Goal: Information Seeking & Learning: Learn about a topic

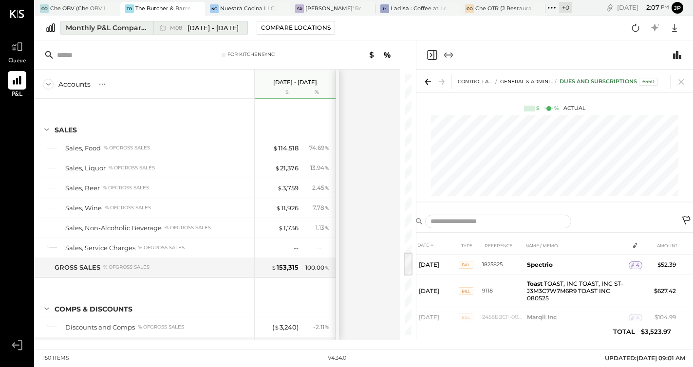
scroll to position [166, 0]
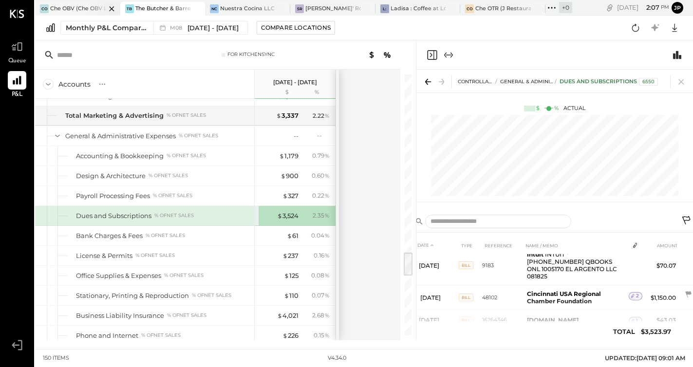
click at [90, 6] on div at bounding box center [103, 8] width 34 height 13
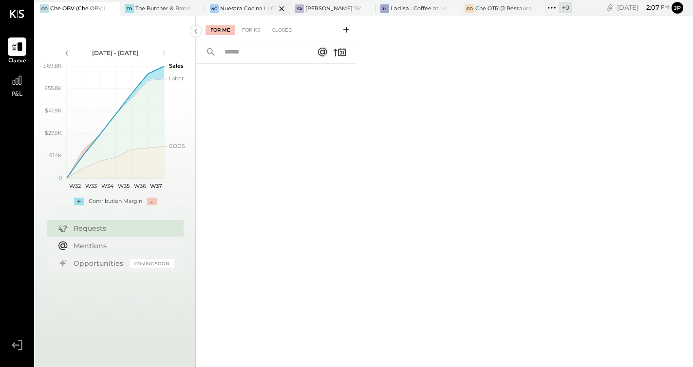
click at [263, 6] on div at bounding box center [273, 8] width 34 height 13
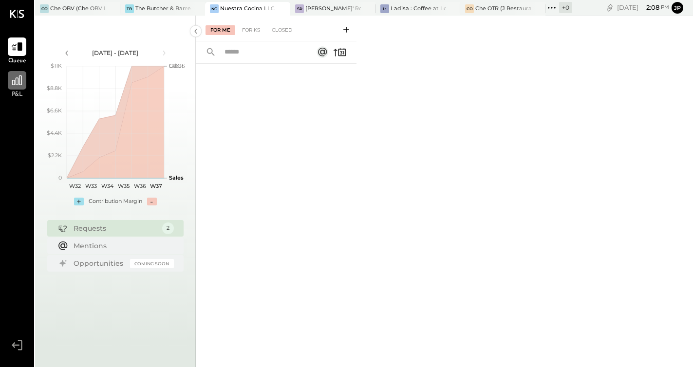
click at [20, 81] on icon at bounding box center [17, 80] width 13 height 13
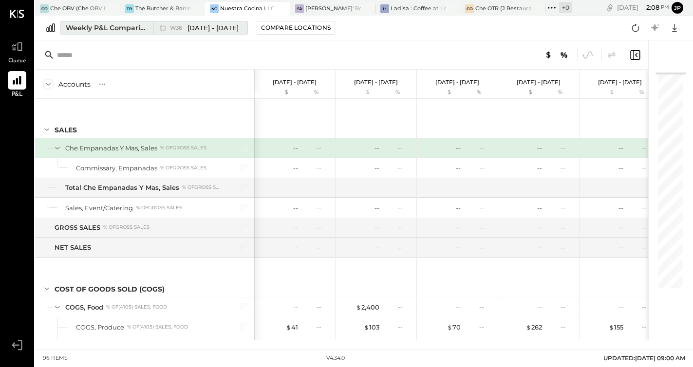
click at [199, 27] on span "[DATE] - [DATE]" at bounding box center [212, 27] width 51 height 9
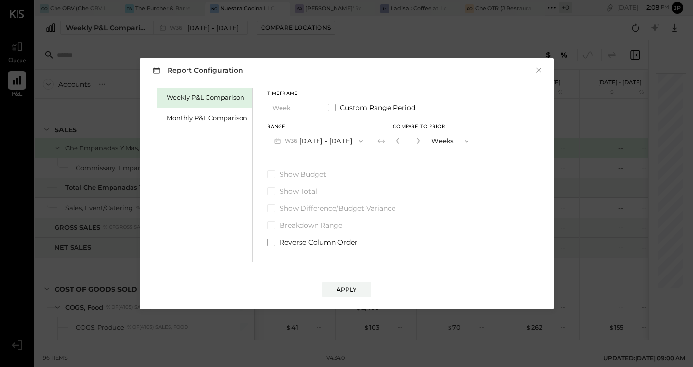
click at [357, 139] on icon "button" at bounding box center [361, 141] width 8 height 8
click at [322, 109] on div "Timeframe Week Custom Range Period" at bounding box center [371, 103] width 208 height 25
click at [357, 142] on icon "button" at bounding box center [361, 141] width 8 height 8
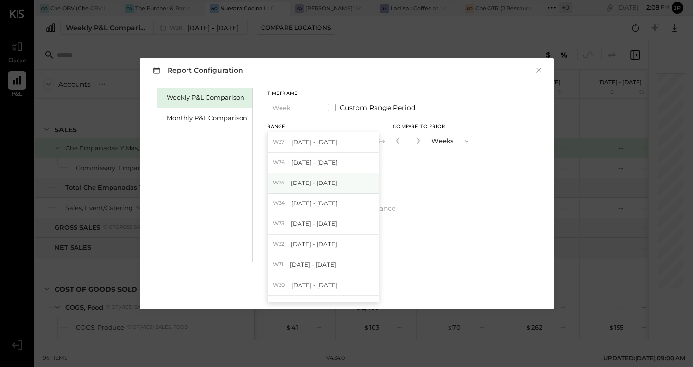
click at [336, 179] on span "[DATE] - [DATE]" at bounding box center [314, 183] width 46 height 8
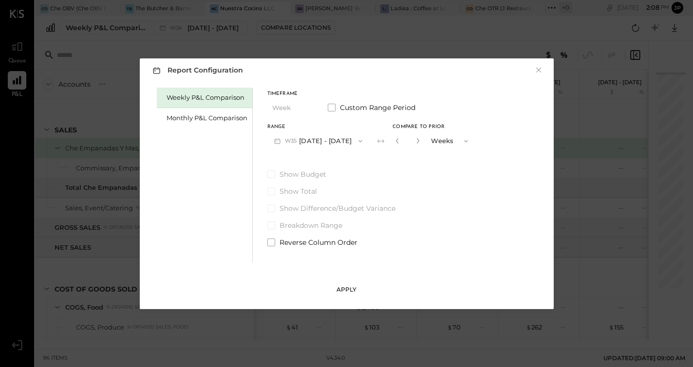
click at [346, 287] on div "Apply" at bounding box center [346, 289] width 20 height 8
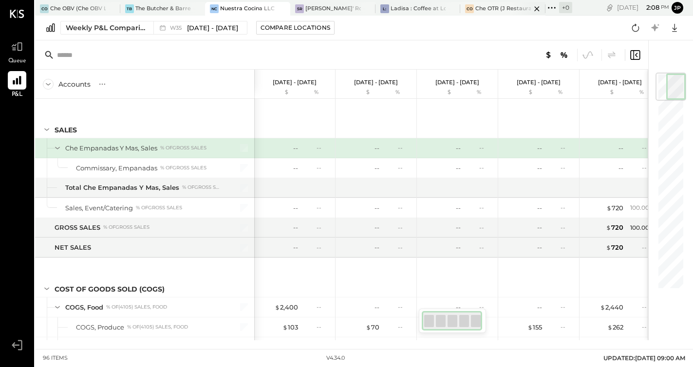
click at [493, 5] on div "Che OTR (J Restaurant LLC) - Ignite" at bounding box center [502, 9] width 55 height 8
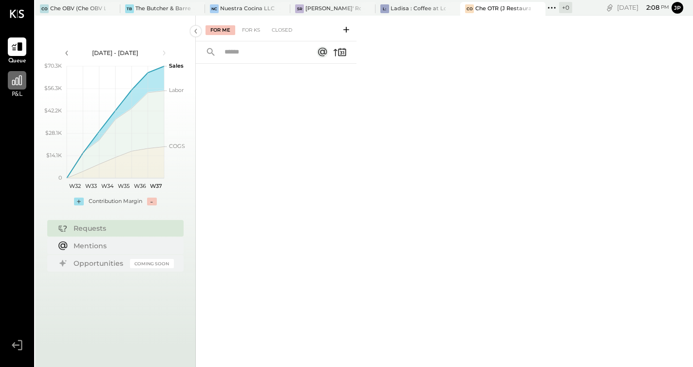
click at [22, 87] on div at bounding box center [17, 80] width 18 height 18
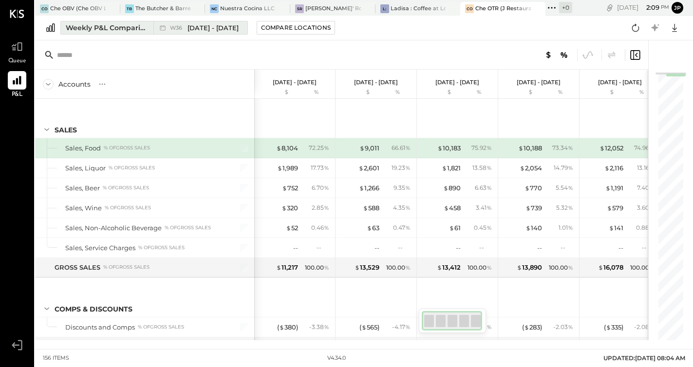
click at [174, 28] on span "W36" at bounding box center [177, 27] width 15 height 5
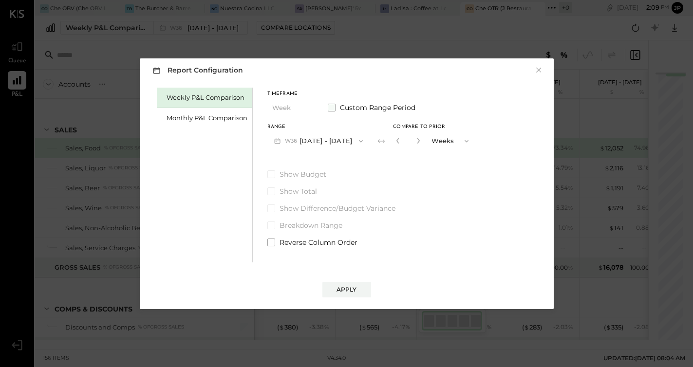
click at [328, 109] on span at bounding box center [332, 108] width 8 height 8
click at [332, 107] on span at bounding box center [332, 108] width 8 height 8
click at [220, 120] on div "Monthly P&L Comparison" at bounding box center [206, 117] width 81 height 9
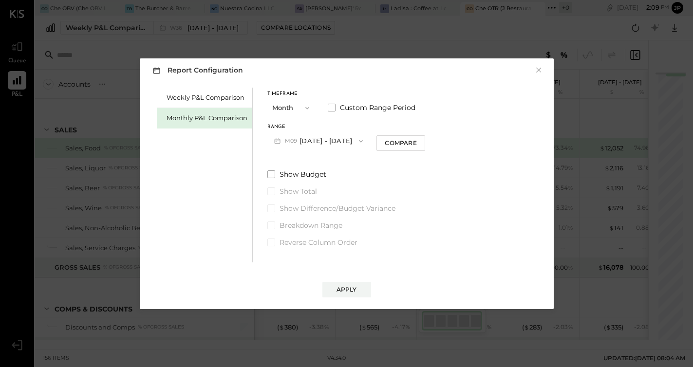
click at [301, 106] on span "button" at bounding box center [304, 108] width 13 height 8
click at [298, 109] on div "Month" at bounding box center [292, 108] width 48 height 18
click at [323, 143] on button "M09 [DATE] - [DATE]" at bounding box center [318, 141] width 103 height 18
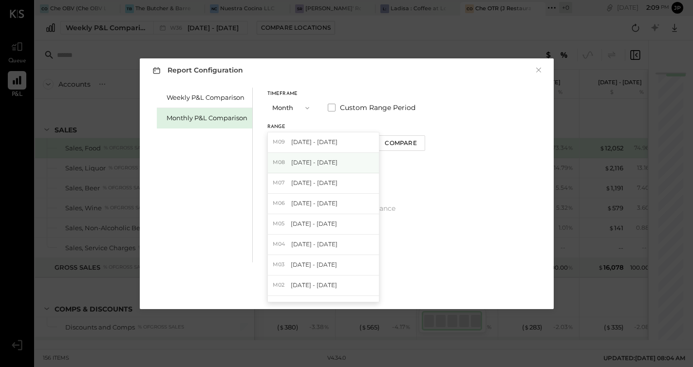
click at [325, 158] on span "[DATE] - [DATE]" at bounding box center [314, 162] width 46 height 8
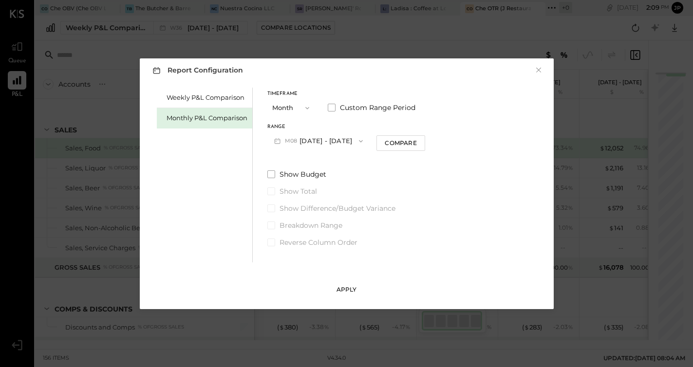
click at [349, 285] on div "Apply" at bounding box center [346, 289] width 20 height 8
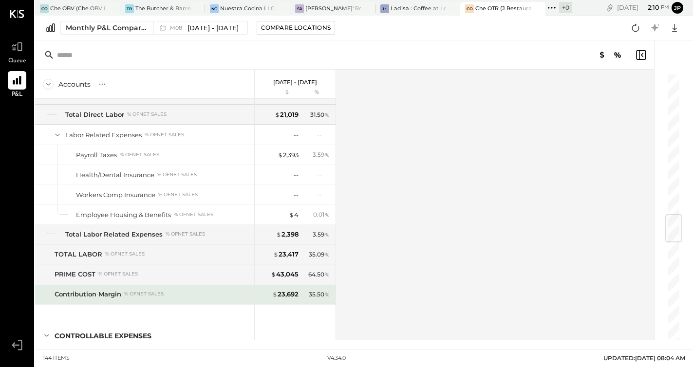
scroll to position [1213, 0]
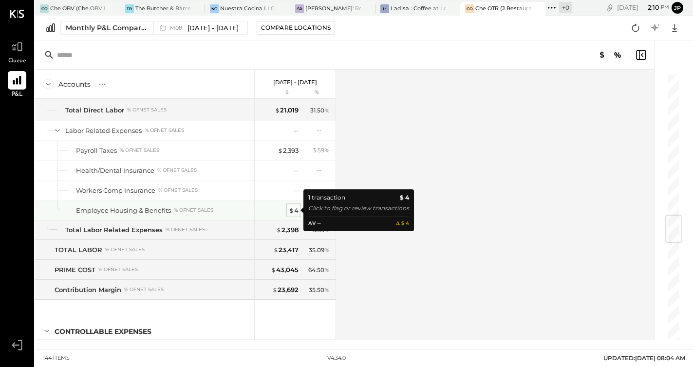
click at [289, 211] on span "$" at bounding box center [291, 210] width 5 height 8
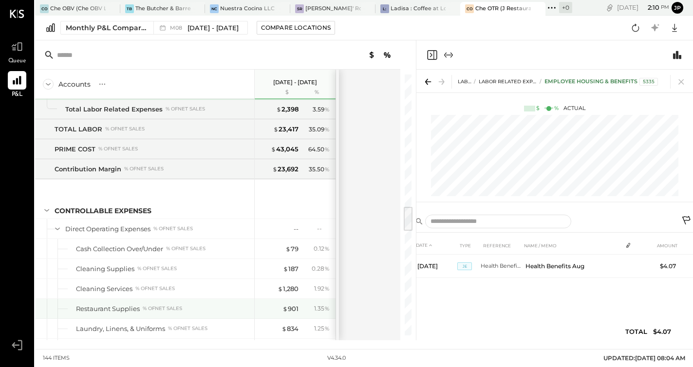
scroll to position [1342, 0]
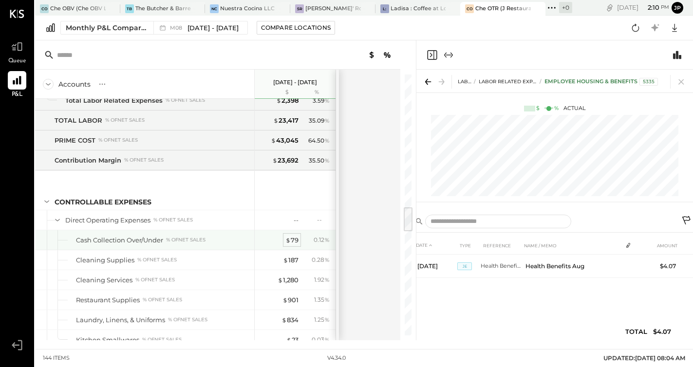
click at [292, 242] on div "$ 79" at bounding box center [291, 240] width 13 height 9
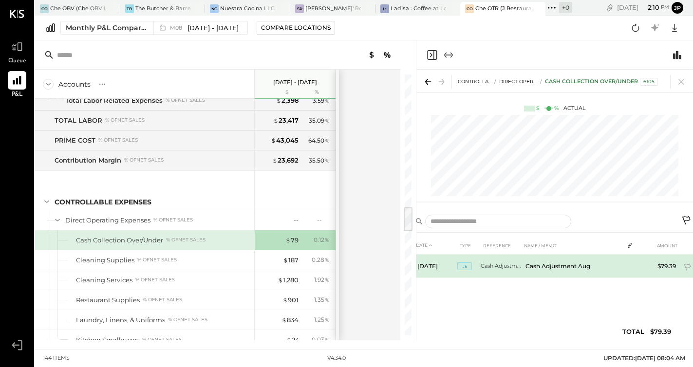
click at [534, 267] on td "Cash Adjustment Aug" at bounding box center [572, 266] width 102 height 23
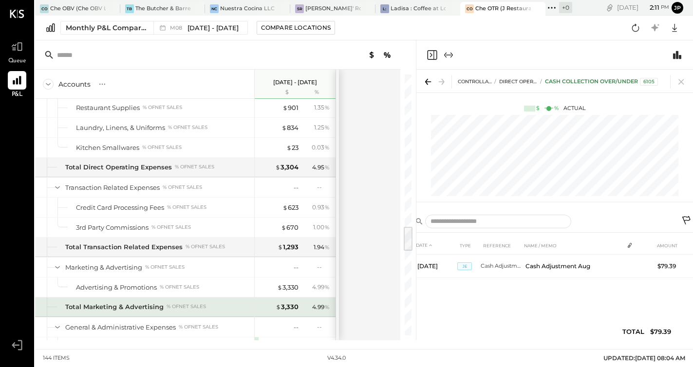
scroll to position [1541, 0]
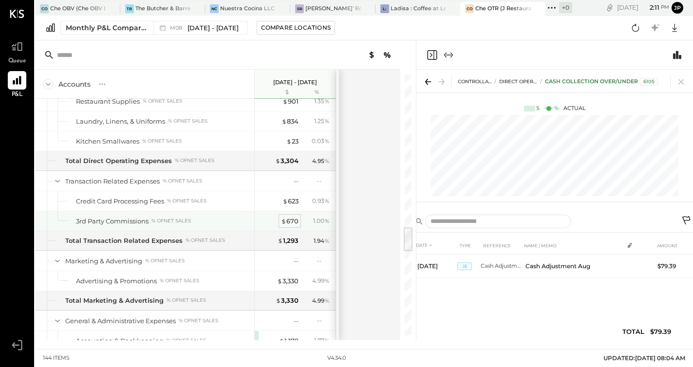
click at [290, 218] on div "$ 670" at bounding box center [290, 221] width 18 height 9
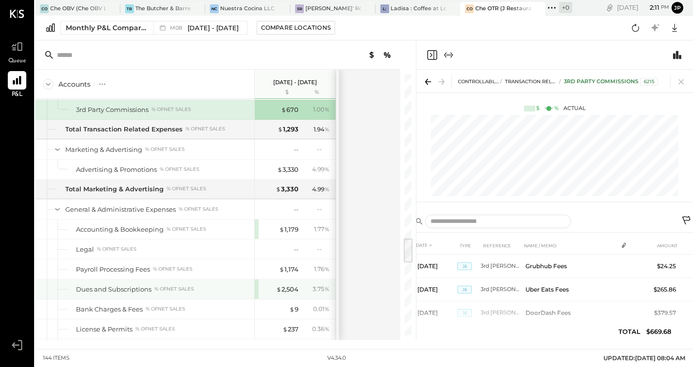
scroll to position [1654, 0]
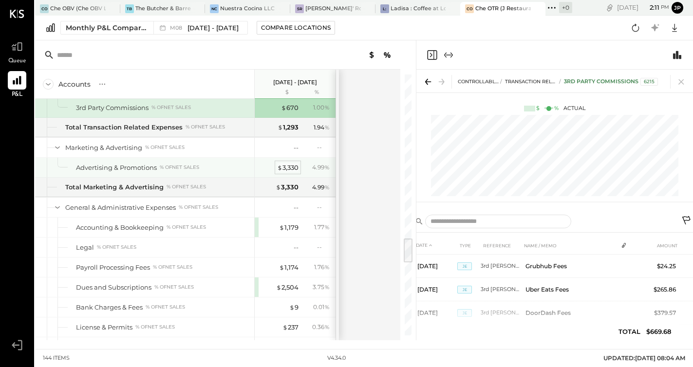
click at [287, 167] on div "$ 3,330" at bounding box center [287, 167] width 21 height 9
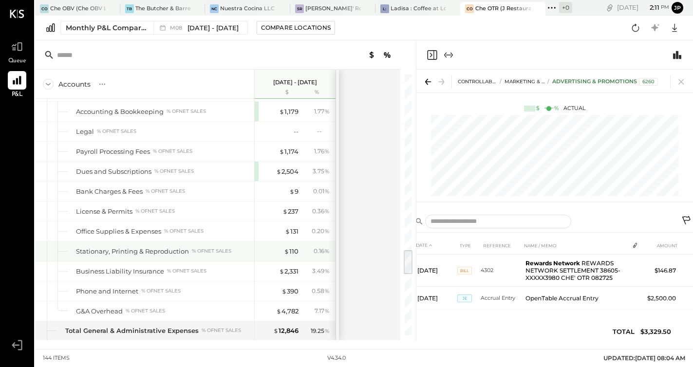
scroll to position [1777, 0]
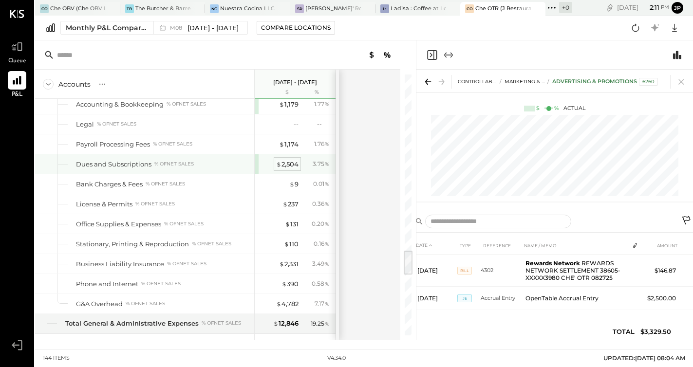
click at [291, 161] on div "$ 2,504" at bounding box center [287, 164] width 22 height 9
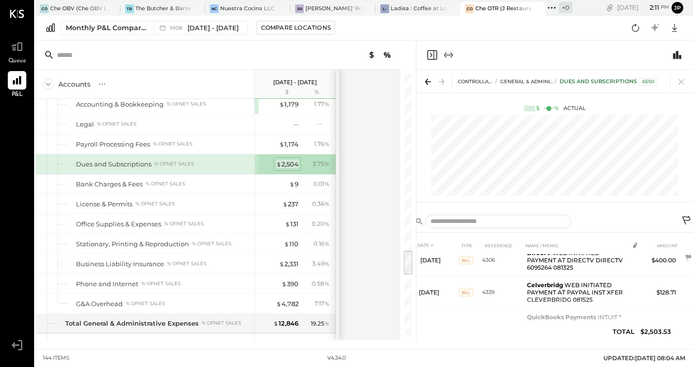
scroll to position [144, 0]
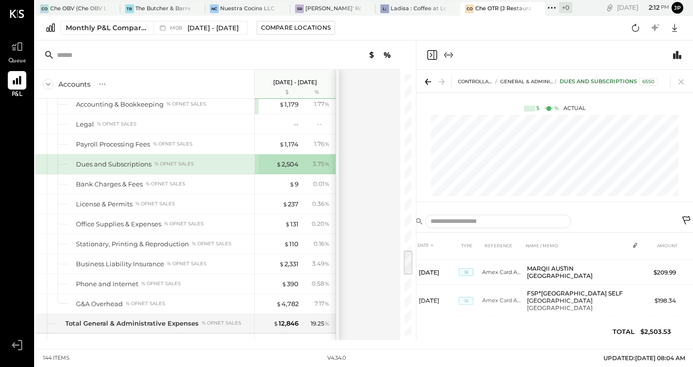
scroll to position [373, 0]
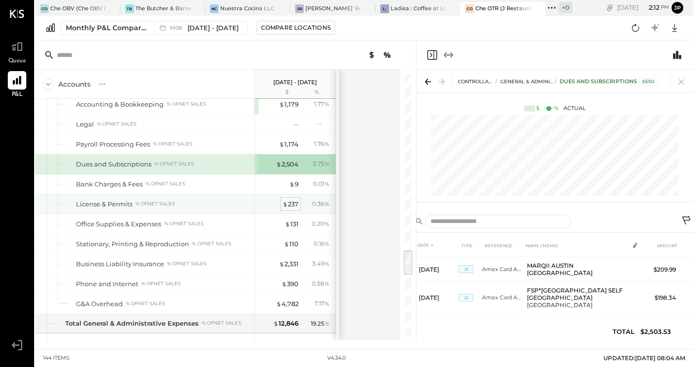
click at [294, 202] on div "$ 237" at bounding box center [290, 204] width 16 height 9
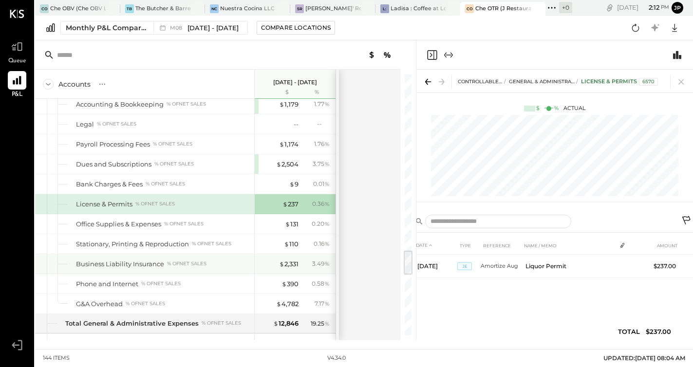
click at [292, 269] on div "$ 2,331 3.49 %" at bounding box center [295, 263] width 73 height 19
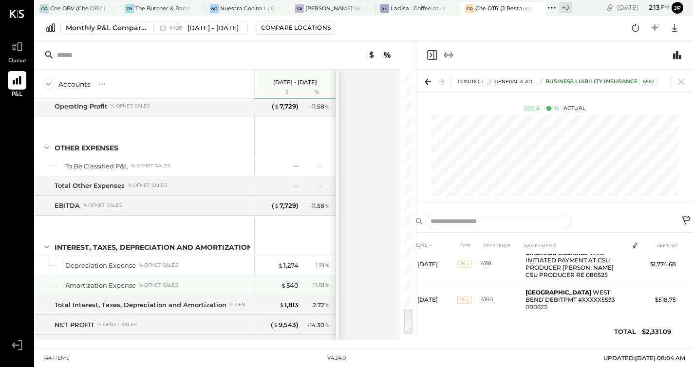
scroll to position [2392, 0]
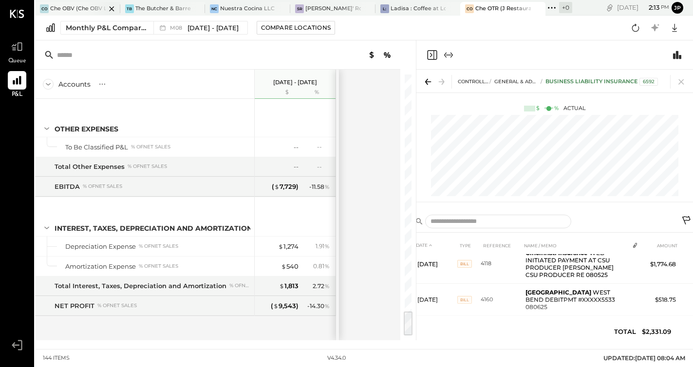
click at [97, 11] on div at bounding box center [103, 8] width 34 height 13
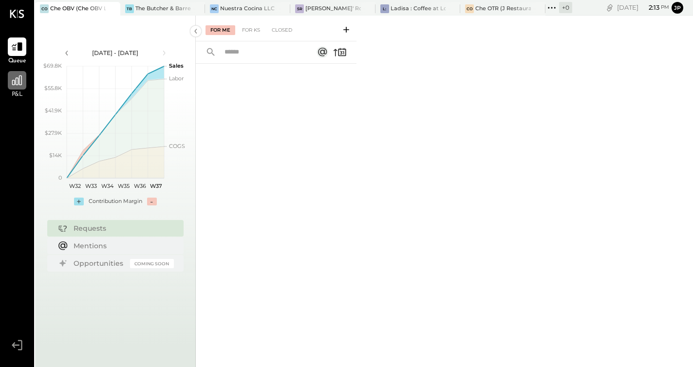
click at [13, 87] on div at bounding box center [17, 80] width 18 height 18
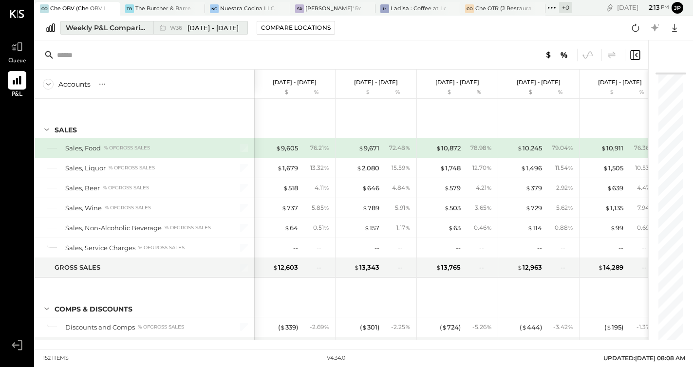
click at [128, 30] on div "Weekly P&L Comparison" at bounding box center [107, 28] width 82 height 10
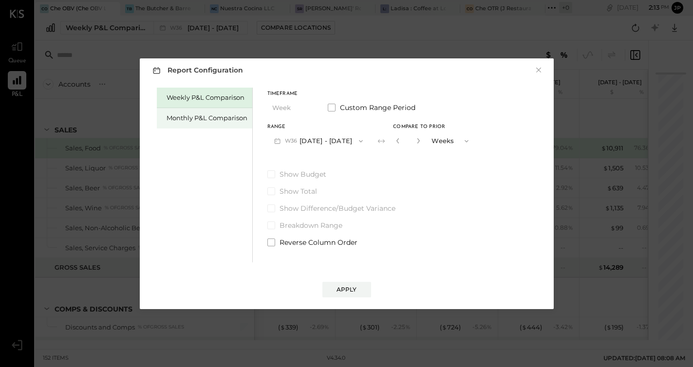
click at [210, 121] on div "Monthly P&L Comparison" at bounding box center [206, 117] width 81 height 9
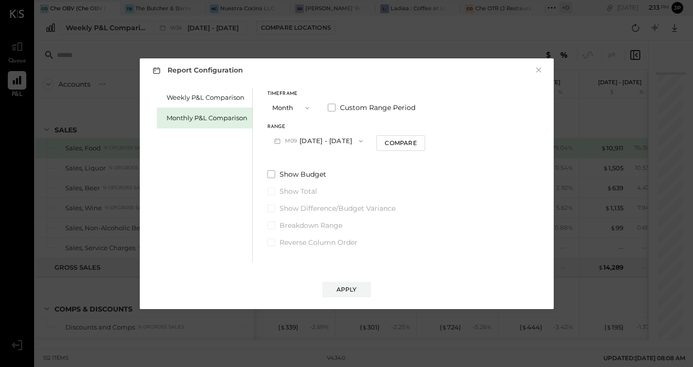
click at [357, 141] on icon "button" at bounding box center [361, 141] width 8 height 8
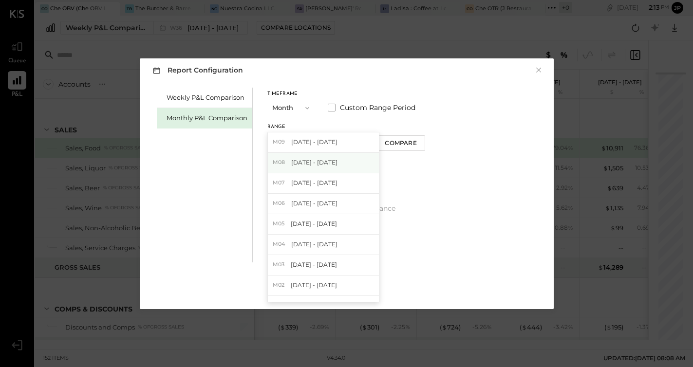
click at [334, 163] on div "M08 [DATE] - [DATE]" at bounding box center [323, 163] width 111 height 20
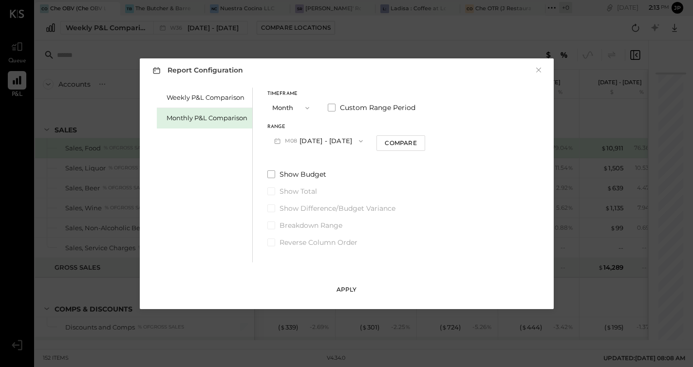
click at [350, 288] on div "Apply" at bounding box center [346, 289] width 20 height 8
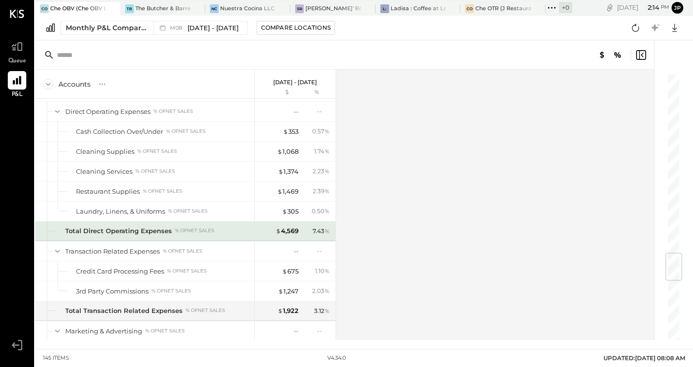
scroll to position [1534, 0]
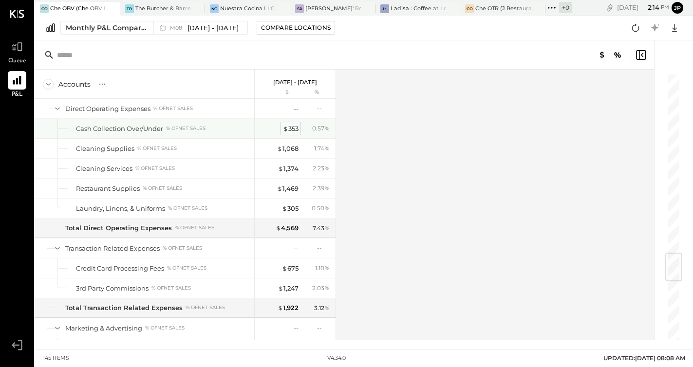
click at [292, 131] on div "$ 353" at bounding box center [291, 128] width 16 height 9
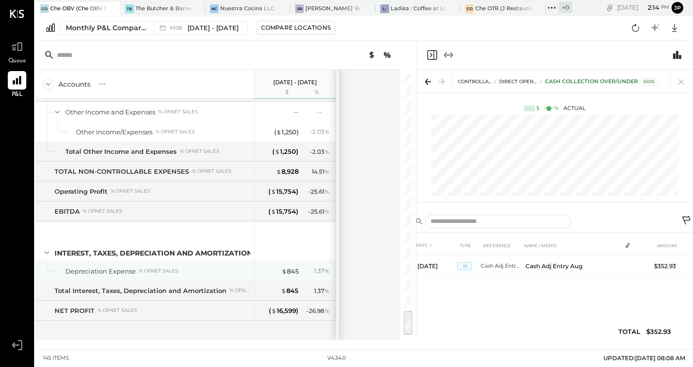
scroll to position [2393, 0]
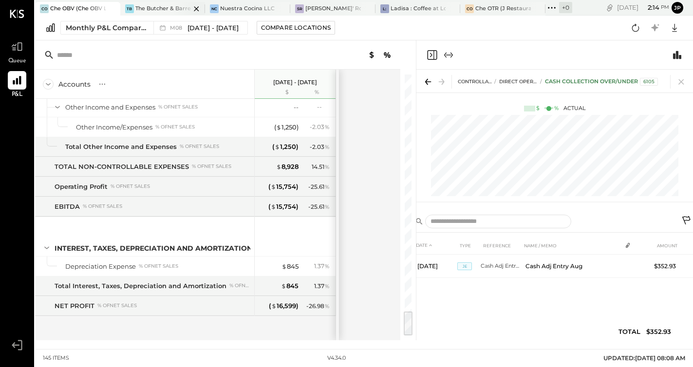
click at [162, 12] on div "The Butcher & Barrel (L Argento LLC) - [GEOGRAPHIC_DATA]" at bounding box center [162, 9] width 55 height 8
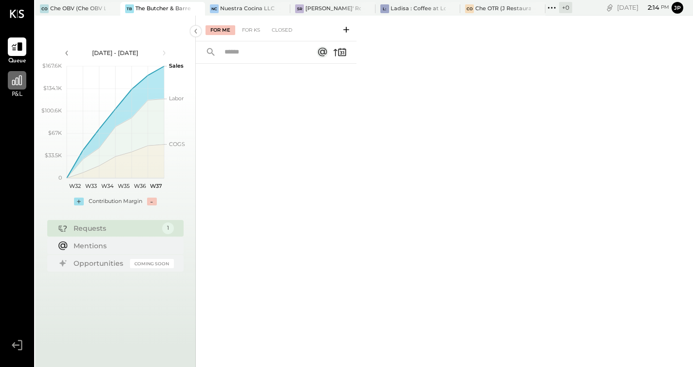
click at [14, 81] on icon at bounding box center [17, 80] width 10 height 10
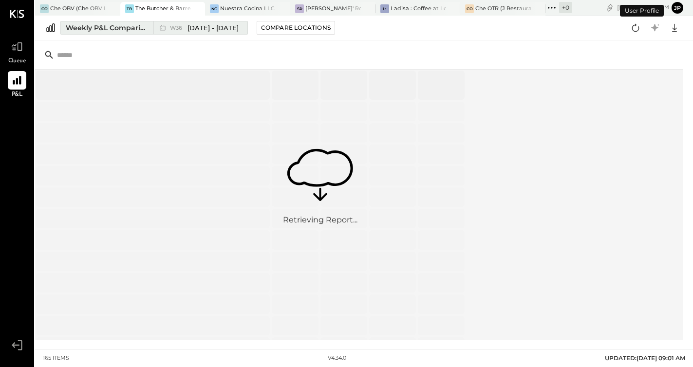
click at [109, 32] on div "Weekly P&L Comparison" at bounding box center [107, 28] width 82 height 10
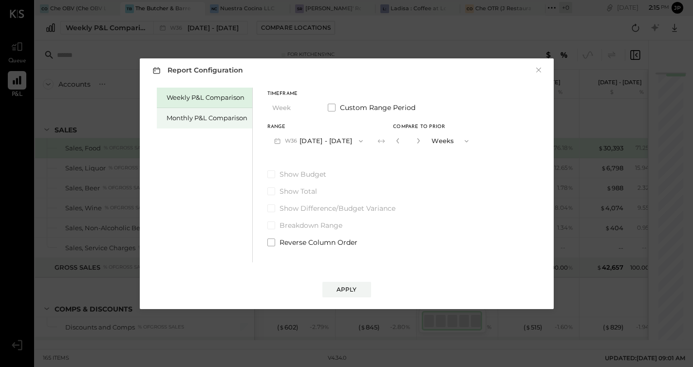
click at [184, 114] on div "Monthly P&L Comparison" at bounding box center [206, 117] width 81 height 9
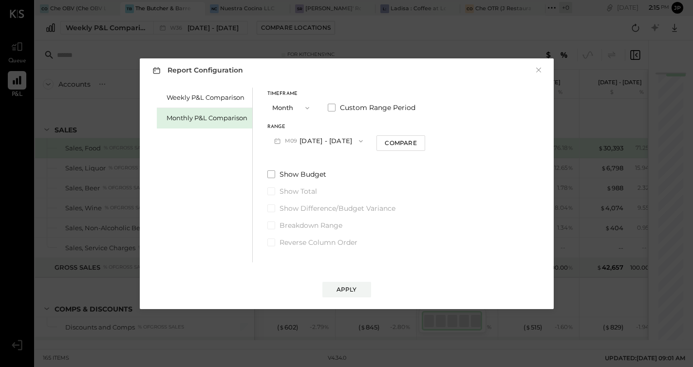
click at [358, 140] on icon "button" at bounding box center [361, 141] width 8 height 8
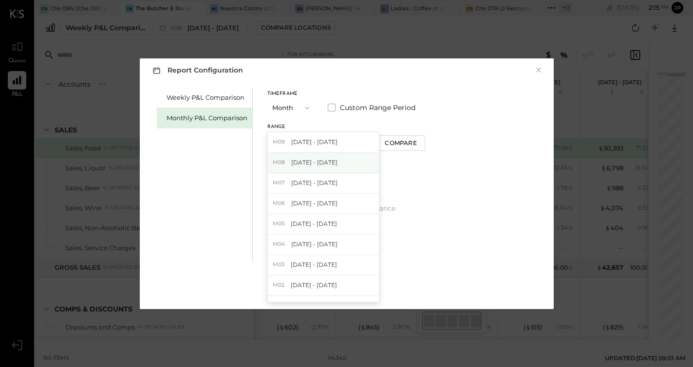
click at [342, 167] on div "M08 [DATE] - [DATE]" at bounding box center [323, 163] width 111 height 20
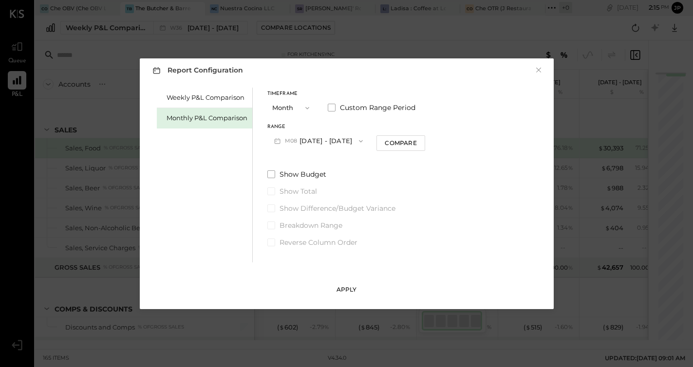
click at [342, 292] on div "Apply" at bounding box center [346, 289] width 20 height 8
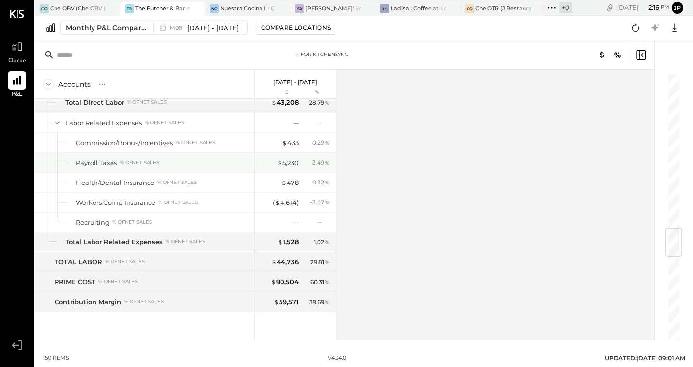
scroll to position [1320, 0]
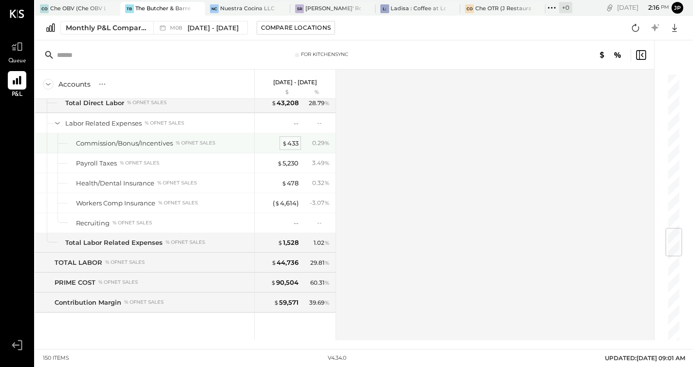
click at [294, 144] on div "$ 433" at bounding box center [290, 143] width 17 height 9
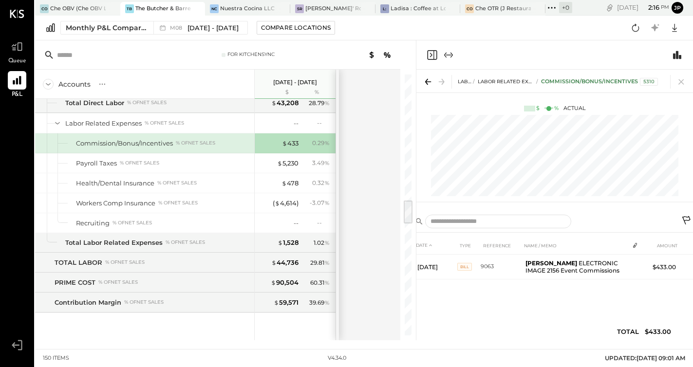
click at [375, 195] on div "Accounts S % GL [DATE] - [DATE] $ % SALES Sales, Food % of GROSS SALES Sales, L…" at bounding box center [218, 205] width 366 height 271
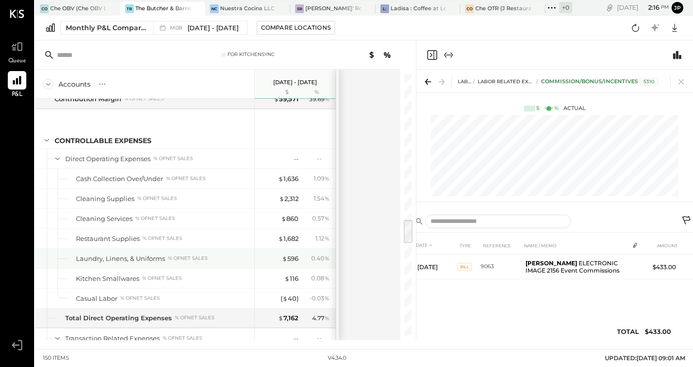
scroll to position [1533, 0]
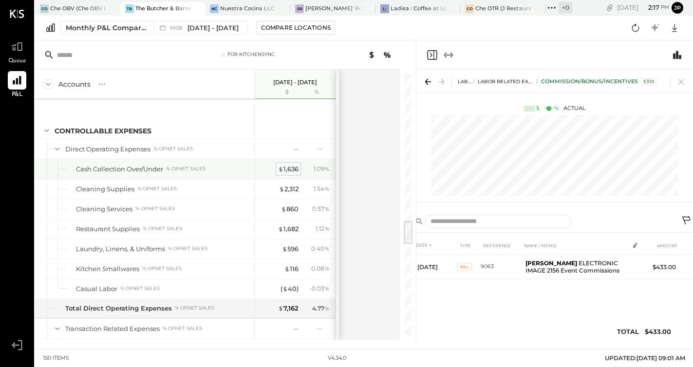
click at [288, 167] on div "$ 1,636" at bounding box center [288, 168] width 20 height 9
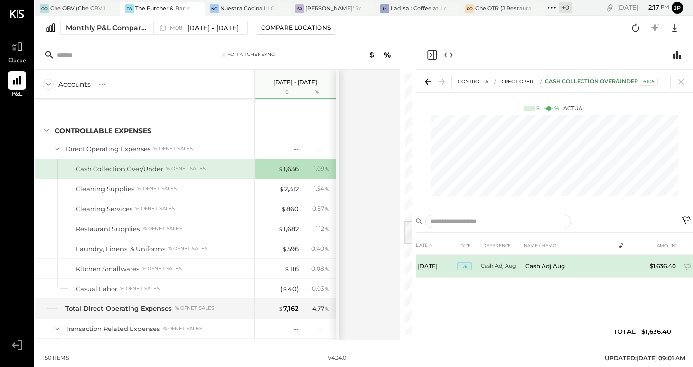
click at [547, 264] on td "Cash Adj Aug" at bounding box center [567, 266] width 93 height 23
click at [466, 267] on span "JE" at bounding box center [464, 266] width 15 height 8
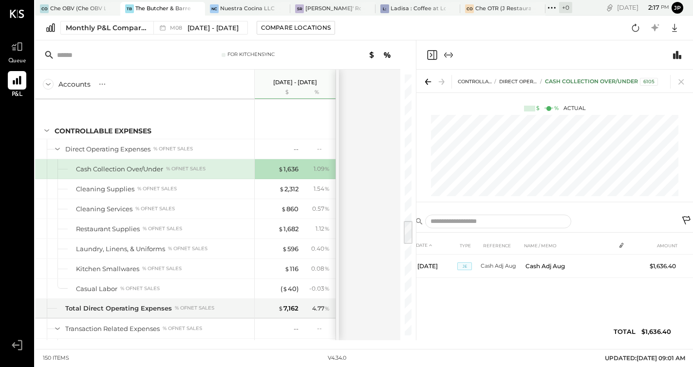
click at [568, 293] on div "DATE TYPE REFERENCE NAME / MEMO AMOUNT [DATE] [PERSON_NAME] Adj Aug Cash Adj Au…" at bounding box center [554, 291] width 282 height 109
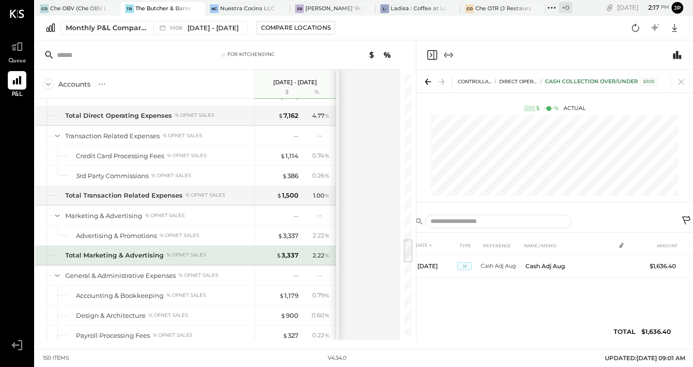
scroll to position [1731, 0]
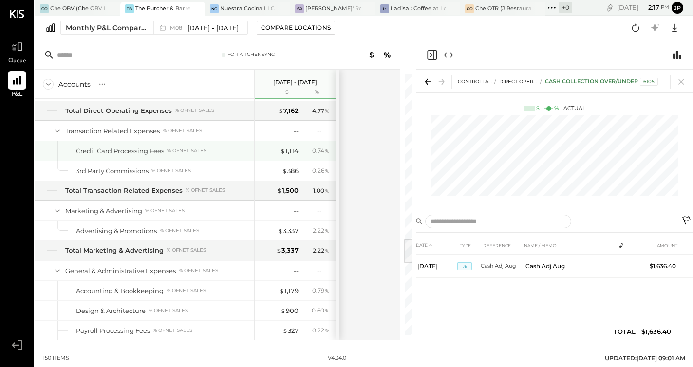
click at [161, 154] on div "Credit Card Processing Fees" at bounding box center [120, 150] width 88 height 9
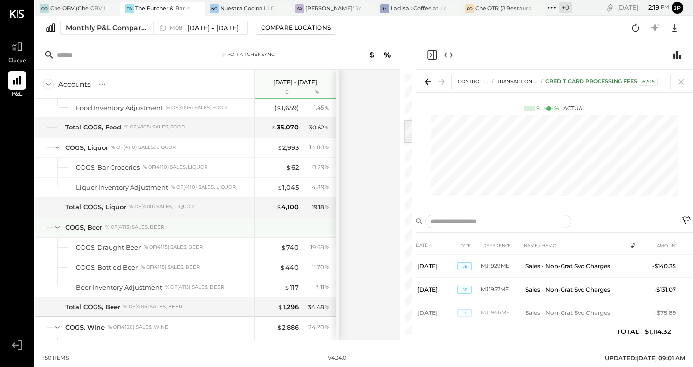
scroll to position [474, 0]
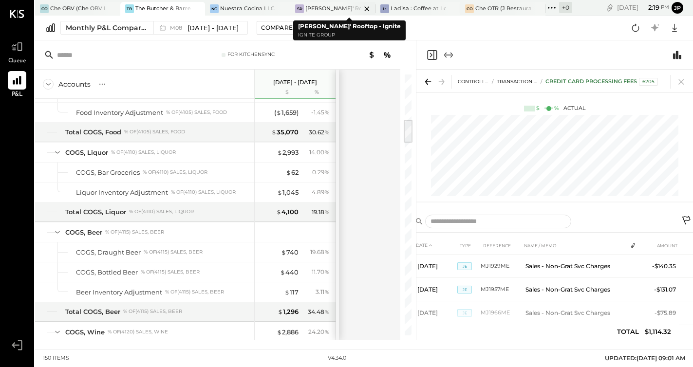
click at [325, 9] on div "[PERSON_NAME]' Rooftop - Ignite" at bounding box center [332, 9] width 55 height 8
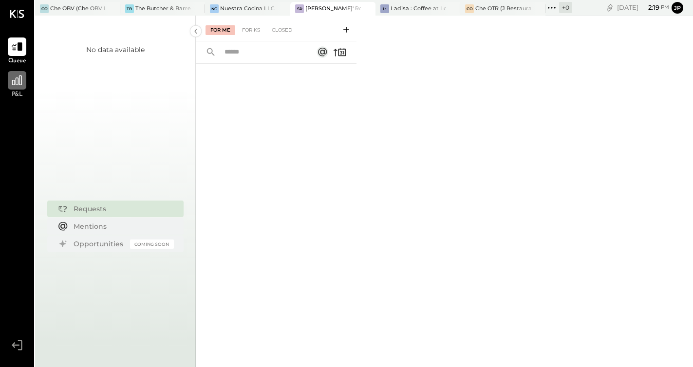
click at [22, 85] on icon at bounding box center [17, 80] width 13 height 13
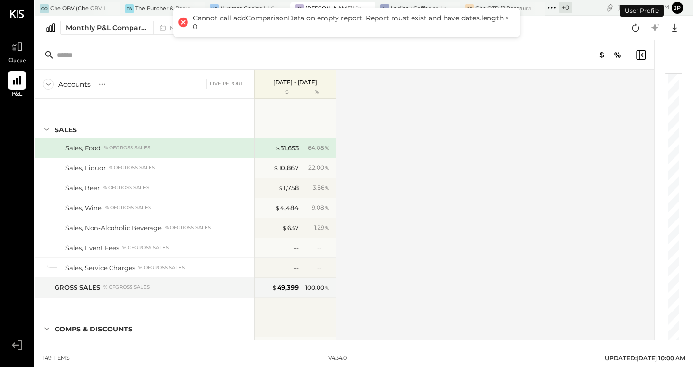
click at [183, 24] on div at bounding box center [183, 23] width 14 height 14
click at [364, 104] on div "Accounts S % GL Live Report [DATE] - [DATE] $ % SALES Sales, Food % of GROSS SA…" at bounding box center [345, 205] width 620 height 271
click at [181, 18] on div at bounding box center [183, 23] width 14 height 14
click at [182, 24] on div at bounding box center [183, 23] width 14 height 14
click at [422, 114] on div "Accounts S % GL Live Report [DATE] - [DATE] $ % SALES Sales, Food % of GROSS SA…" at bounding box center [345, 205] width 620 height 271
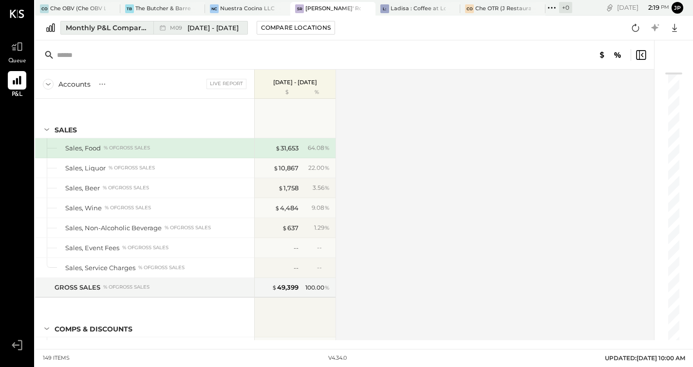
click at [209, 27] on span "[DATE] - [DATE]" at bounding box center [212, 27] width 51 height 9
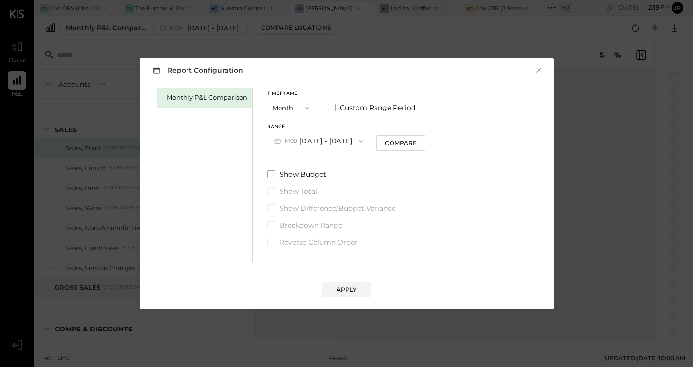
click at [359, 136] on button "M09 [DATE] - [DATE]" at bounding box center [318, 141] width 103 height 18
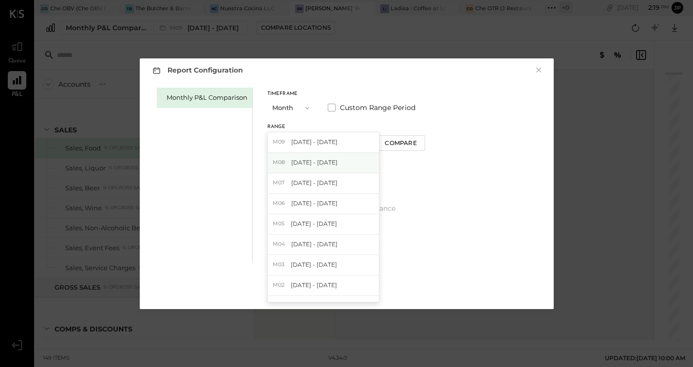
click at [330, 160] on span "[DATE] - [DATE]" at bounding box center [314, 162] width 46 height 8
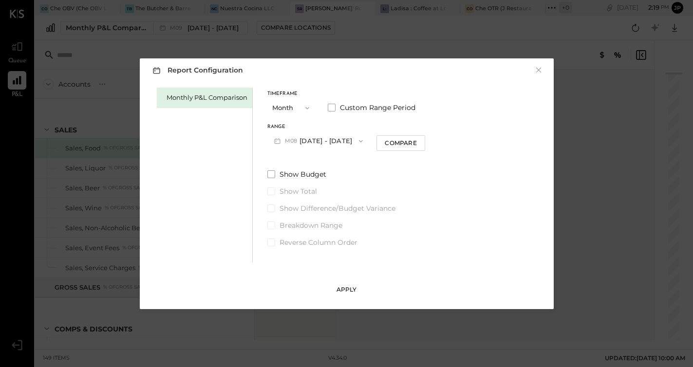
click at [340, 290] on div "Apply" at bounding box center [346, 289] width 20 height 8
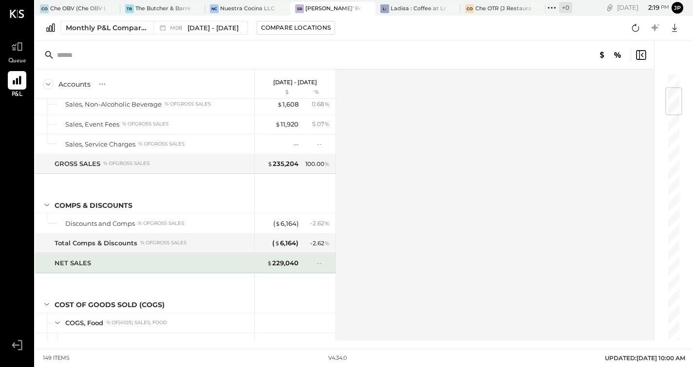
scroll to position [124, 0]
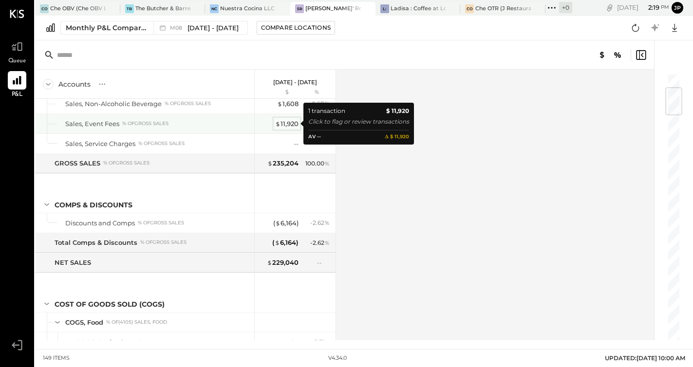
click at [283, 127] on div "$ 11,920" at bounding box center [286, 123] width 23 height 9
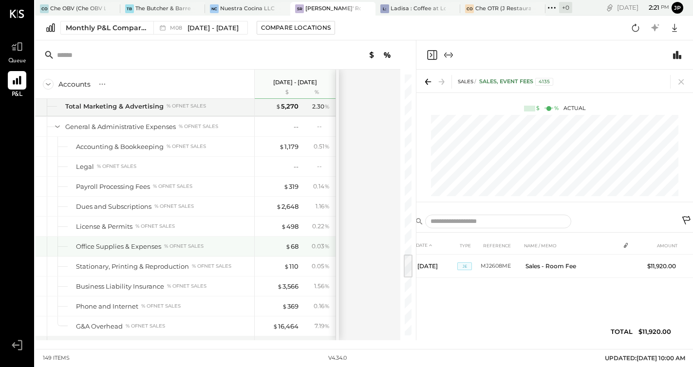
scroll to position [2097, 0]
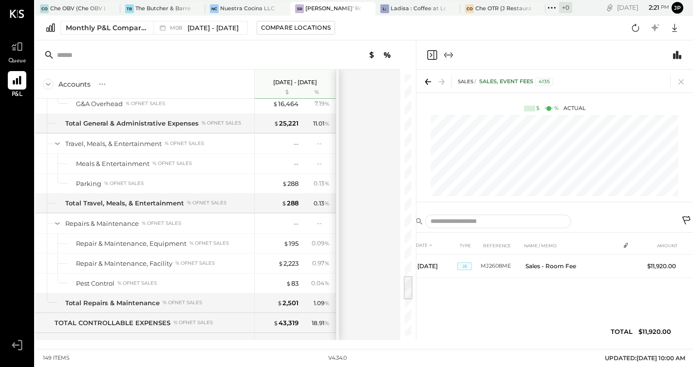
click at [409, 319] on div at bounding box center [407, 204] width 9 height 261
